Goal: Information Seeking & Learning: Learn about a topic

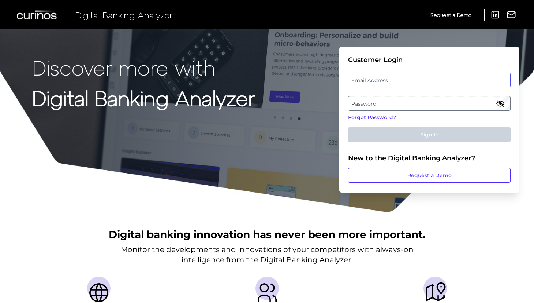
type input "[EMAIL_ADDRESS][DOMAIN_NAME]"
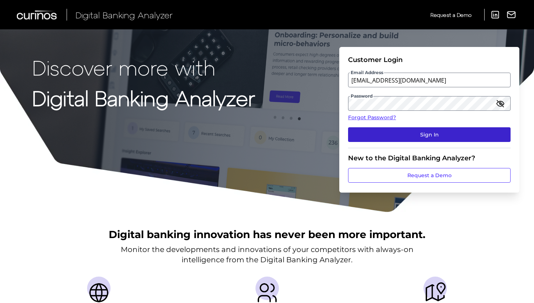
click at [434, 137] on button "Sign In" at bounding box center [429, 134] width 163 height 15
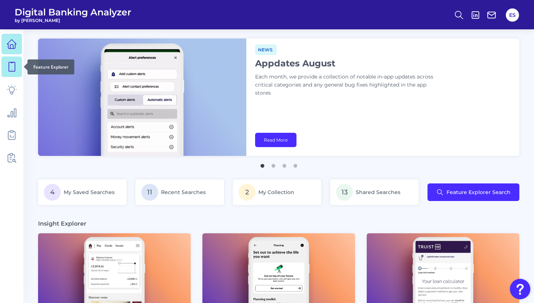
click at [11, 65] on icon at bounding box center [12, 67] width 10 height 10
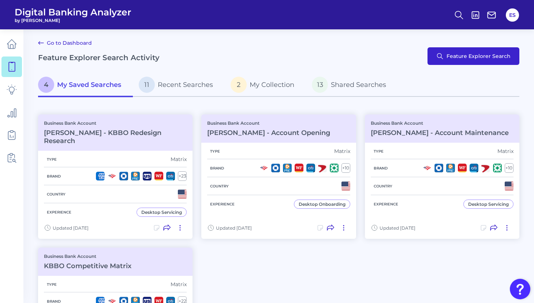
click at [463, 61] on button "Feature Explorer Search" at bounding box center [474, 56] width 92 height 18
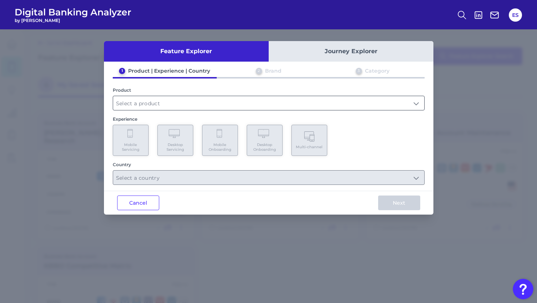
click at [154, 102] on input "text" at bounding box center [268, 103] width 311 height 14
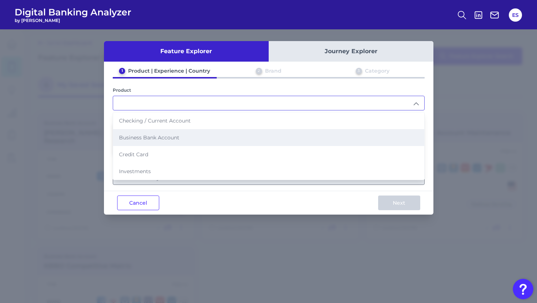
click at [153, 138] on span "Business Bank Account" at bounding box center [149, 137] width 60 height 7
type input "Business Bank Account"
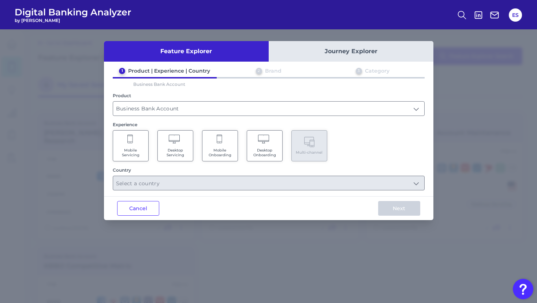
click at [271, 142] on Onboarding "Desktop Onboarding" at bounding box center [265, 145] width 36 height 31
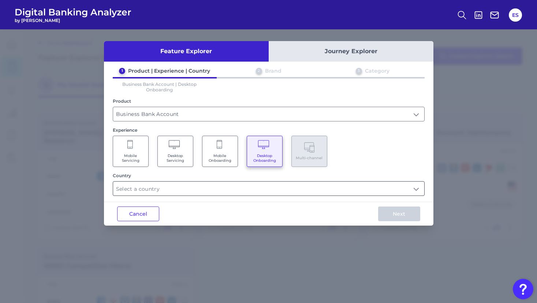
click at [190, 190] on input "text" at bounding box center [268, 188] width 311 height 14
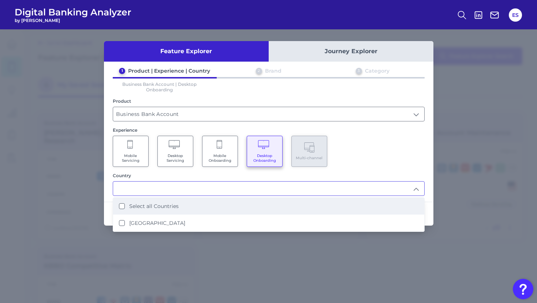
click at [159, 206] on label "Select all Countries" at bounding box center [153, 206] width 49 height 7
type input "Select all Countries"
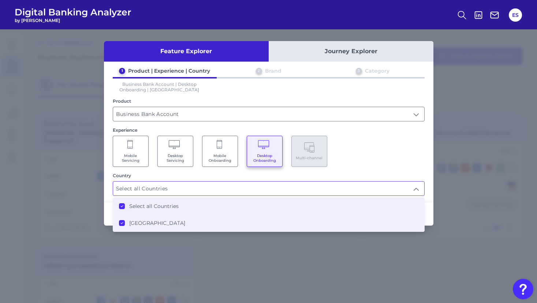
click at [391, 172] on div "1 Product | Experience | Country 2 Brand 3 Category Business Bank Account | Des…" at bounding box center [269, 131] width 330 height 128
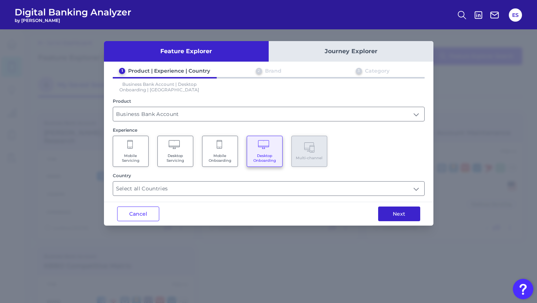
click at [400, 217] on button "Next" at bounding box center [399, 213] width 42 height 15
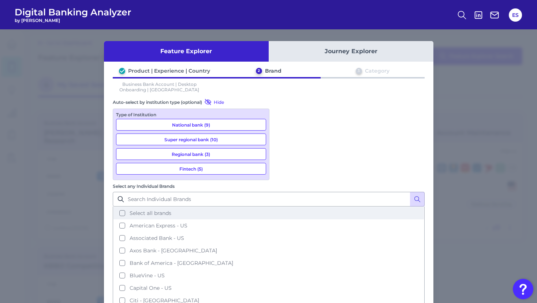
click at [281, 207] on button "Select all brands" at bounding box center [269, 213] width 311 height 12
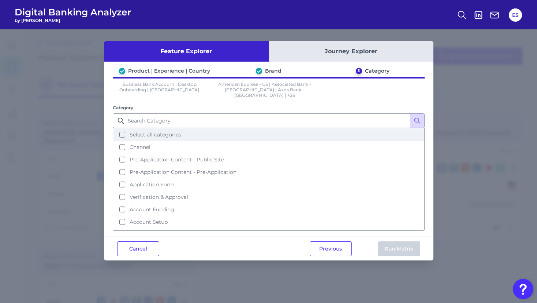
click at [151, 132] on span "Select all categories" at bounding box center [156, 134] width 52 height 7
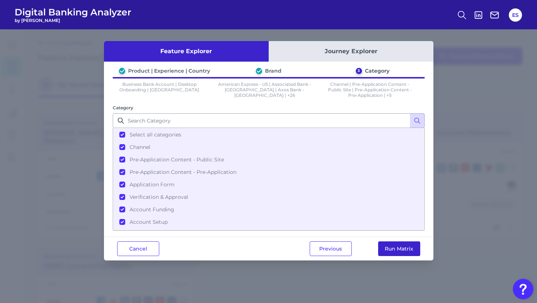
click at [401, 250] on button "Run Matrix" at bounding box center [399, 248] width 42 height 15
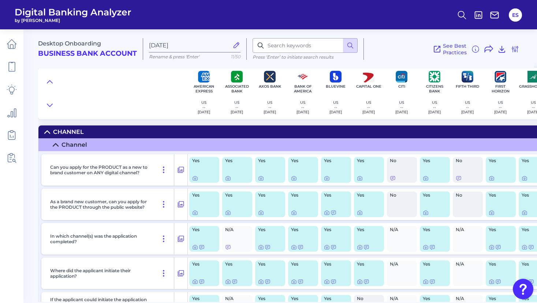
scroll to position [0, -1]
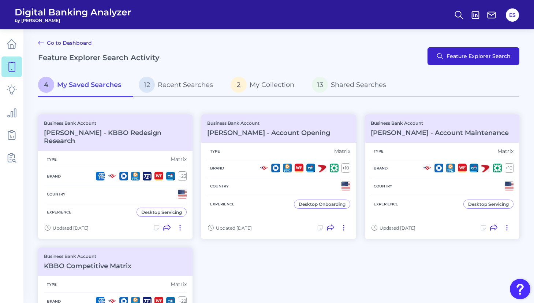
click at [464, 58] on span "Feature Explorer Search" at bounding box center [479, 56] width 64 height 6
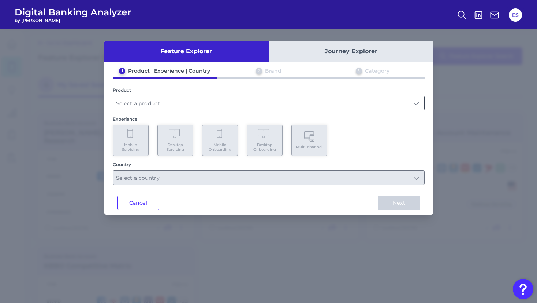
click at [327, 103] on input "text" at bounding box center [268, 103] width 311 height 14
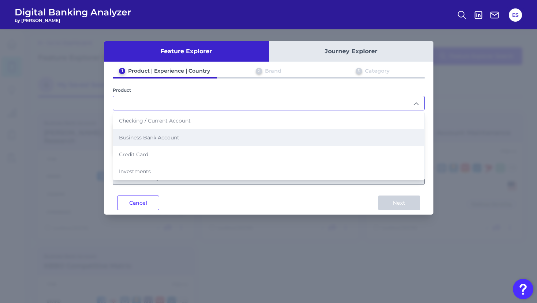
click at [293, 141] on li "Business Bank Account" at bounding box center [268, 137] width 311 height 17
type input "Business Bank Account"
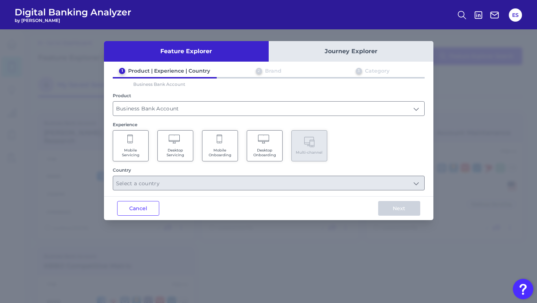
click at [174, 147] on Servicing "Desktop Servicing" at bounding box center [176, 145] width 36 height 31
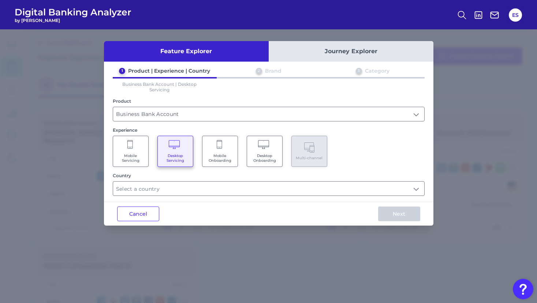
click at [268, 145] on icon at bounding box center [264, 145] width 13 height 10
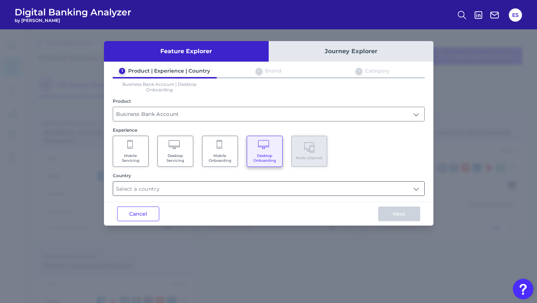
click at [206, 193] on input "text" at bounding box center [268, 188] width 311 height 14
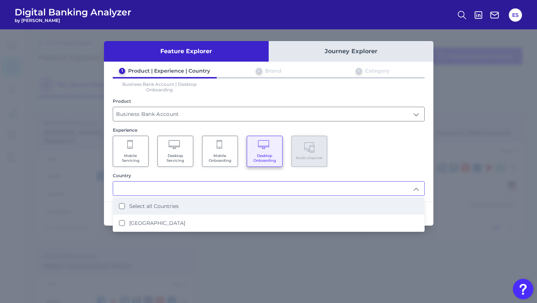
click at [165, 208] on label "Select all Countries" at bounding box center [153, 206] width 49 height 7
type input "Select all Countries"
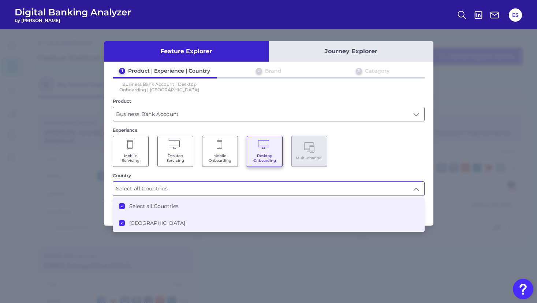
click at [432, 200] on div "Feature Explorer Journey Explorer 1 Product | Experience | Country 2 Brand 3 Ca…" at bounding box center [269, 133] width 330 height 184
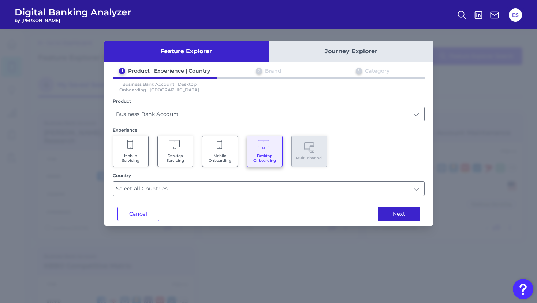
click at [394, 217] on button "Next" at bounding box center [399, 213] width 42 height 15
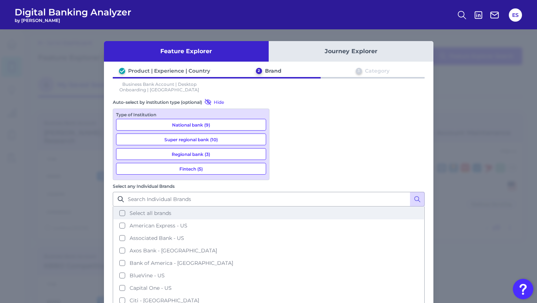
click at [171, 210] on span "Select all brands" at bounding box center [151, 213] width 42 height 7
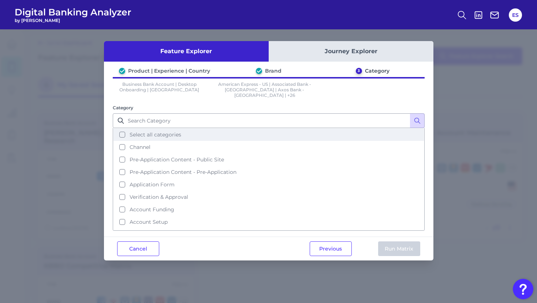
click at [162, 132] on span "Select all categories" at bounding box center [156, 134] width 52 height 7
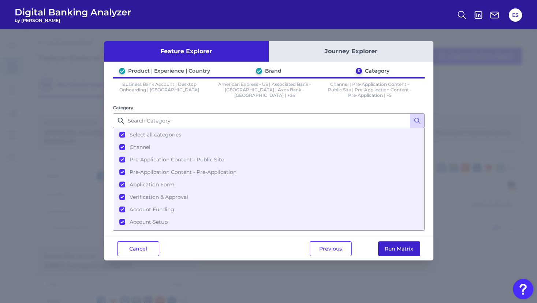
click at [393, 247] on button "Run Matrix" at bounding box center [399, 248] width 42 height 15
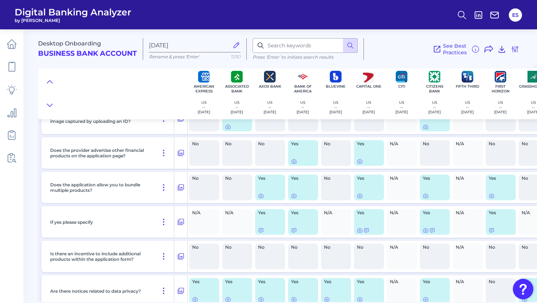
scroll to position [1729, 0]
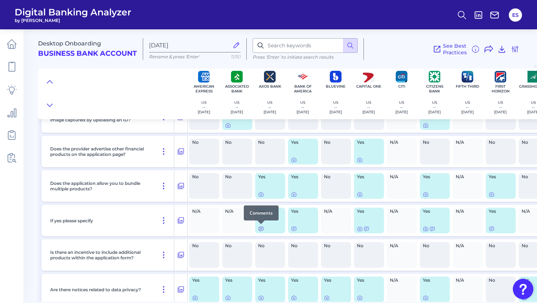
click at [261, 229] on icon at bounding box center [261, 229] width 6 height 6
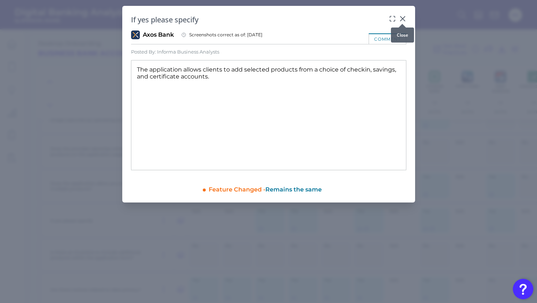
click at [402, 17] on icon at bounding box center [402, 18] width 7 height 7
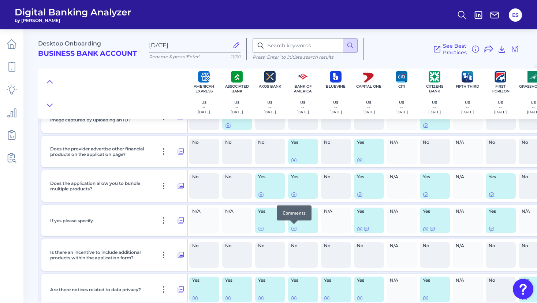
click at [294, 228] on icon at bounding box center [294, 229] width 6 height 6
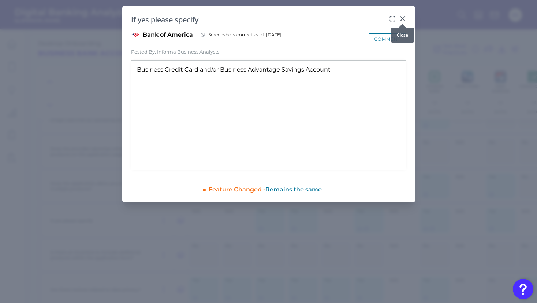
click at [402, 19] on icon at bounding box center [402, 18] width 7 height 7
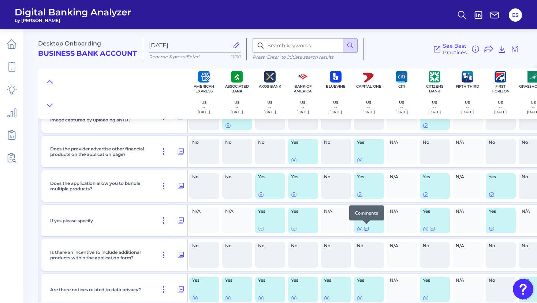
click at [367, 230] on icon at bounding box center [367, 229] width 6 height 6
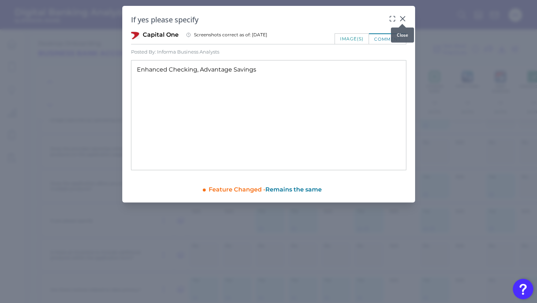
click at [403, 17] on icon at bounding box center [402, 18] width 7 height 7
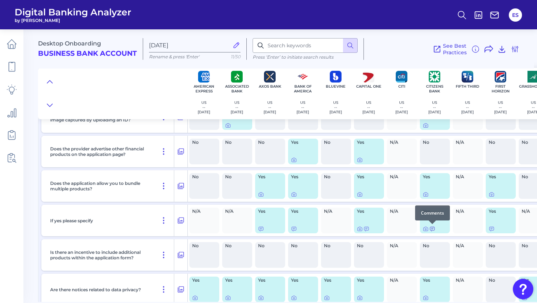
click at [433, 229] on icon at bounding box center [433, 229] width 6 height 6
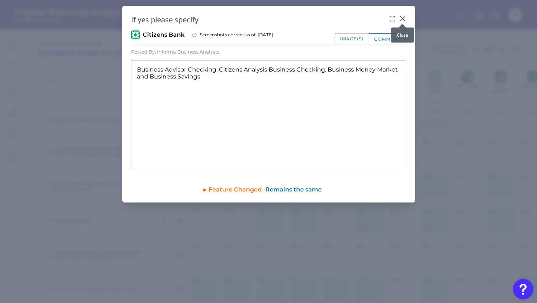
click at [403, 18] on icon at bounding box center [402, 18] width 4 height 4
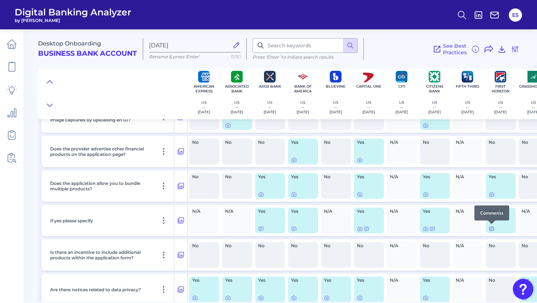
click at [491, 229] on icon at bounding box center [492, 229] width 6 height 6
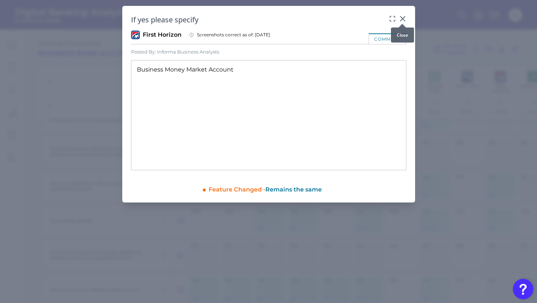
click at [404, 19] on icon at bounding box center [402, 18] width 7 height 7
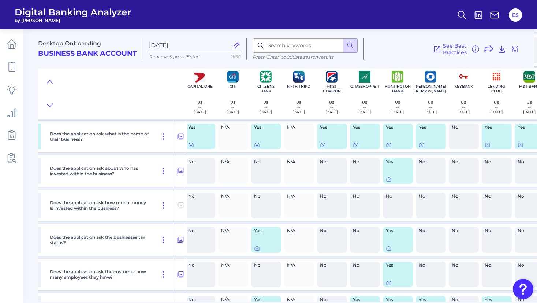
scroll to position [3158, 169]
